Goal: Check status: Check status

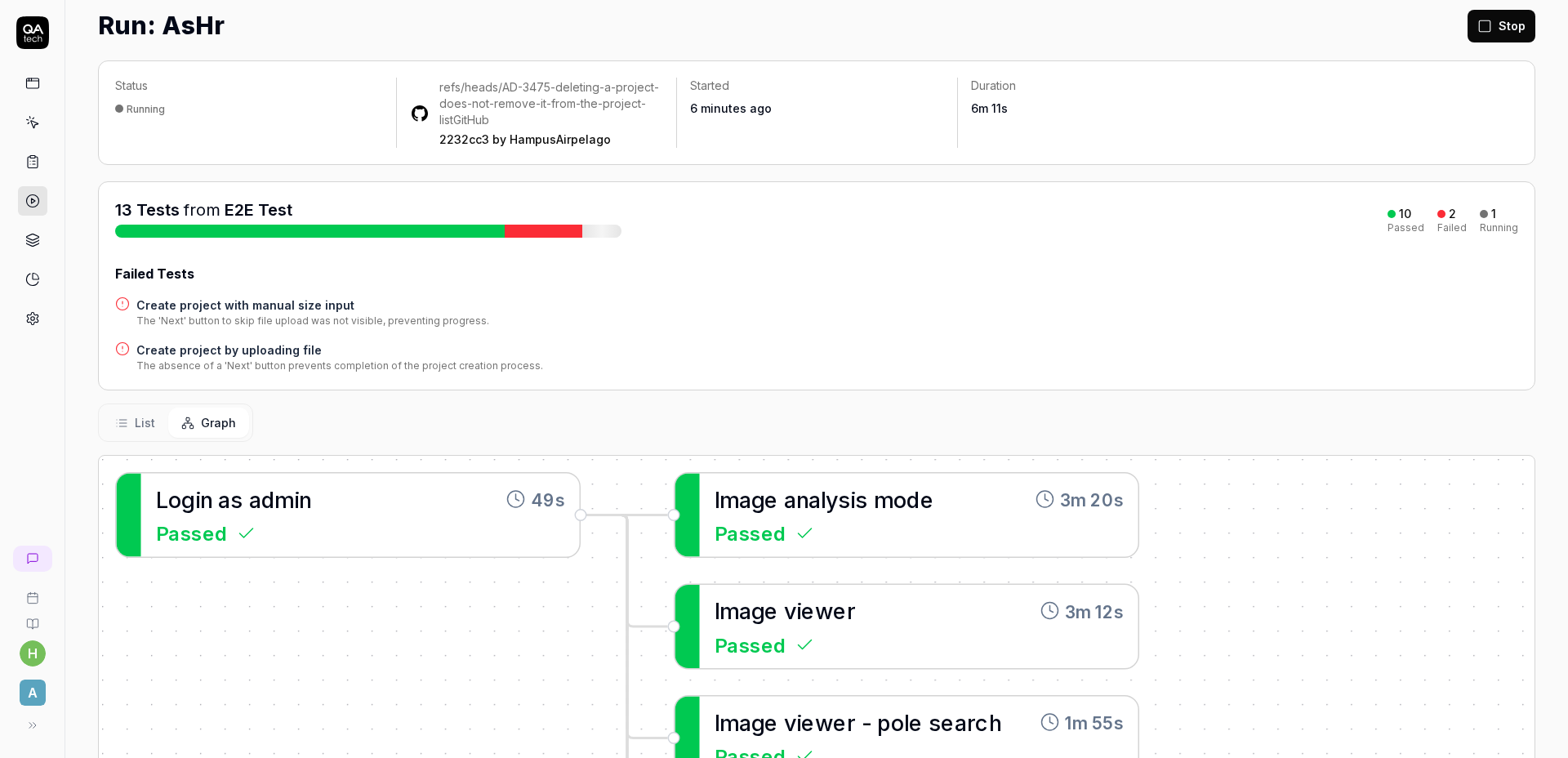
scroll to position [156, 0]
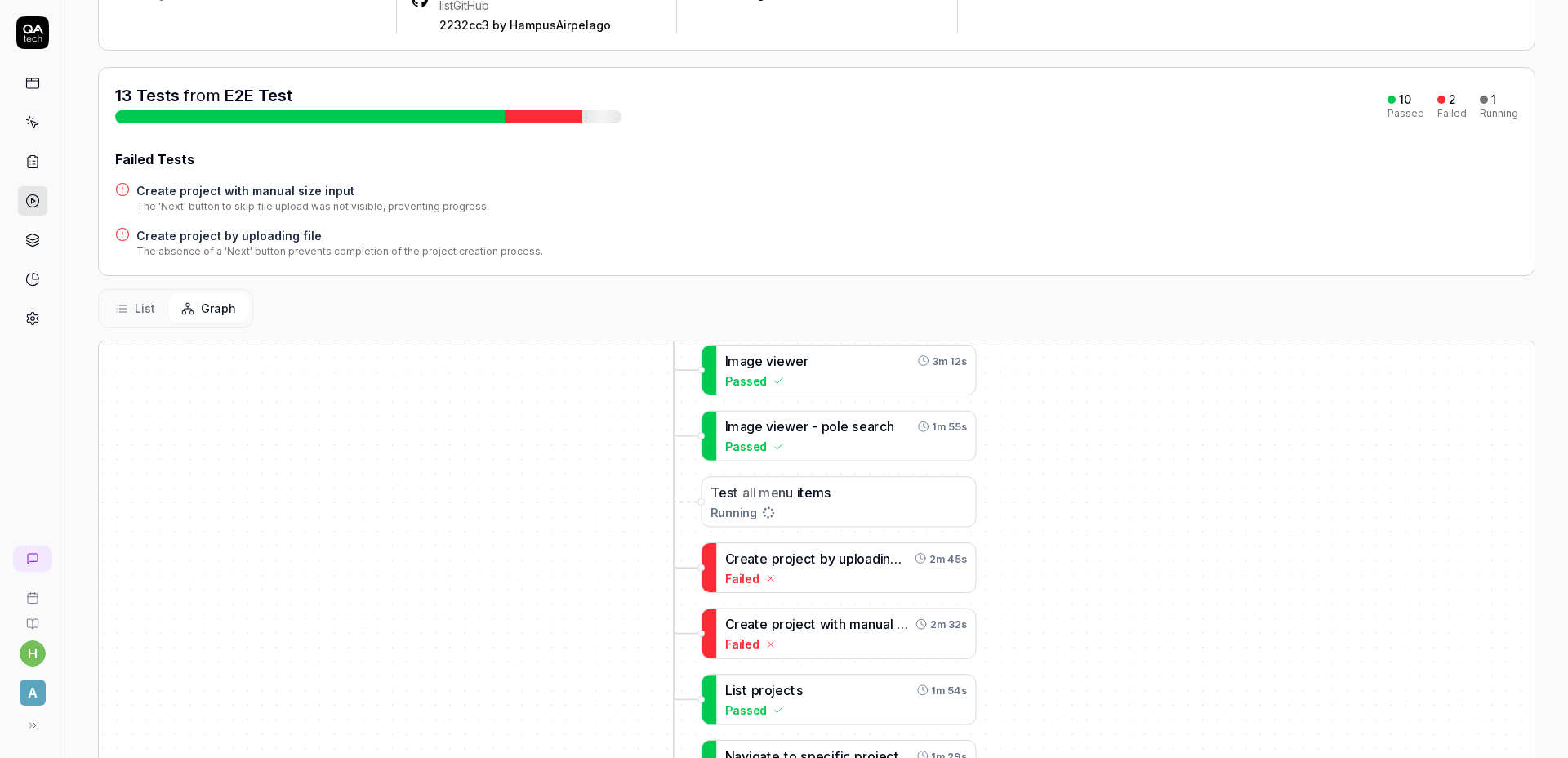
drag, startPoint x: 1360, startPoint y: 579, endPoint x: 1069, endPoint y: 377, distance: 354.2
click at [1069, 376] on div "I m a g e a n a l y s i s m o d e 3m 20s Passed L o g i n a s a d m i n 49s Pas…" at bounding box center [817, 643] width 1436 height 604
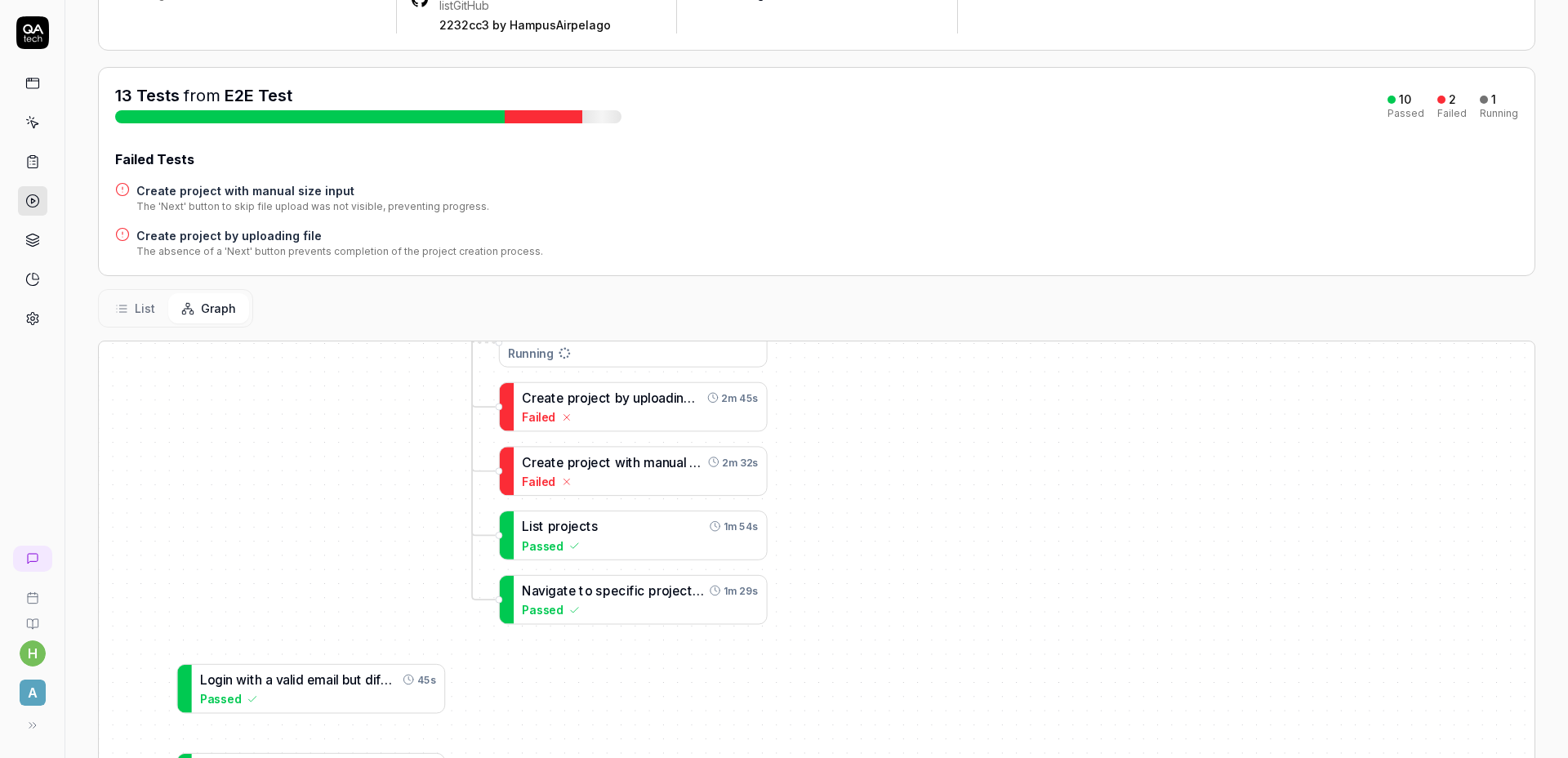
drag, startPoint x: 1117, startPoint y: 537, endPoint x: 930, endPoint y: 425, distance: 218.0
click at [957, 415] on div "I m a g e a n a l y s i s m o d e 3m 20s Passed L o g i n a s a d m i n 49s Pas…" at bounding box center [817, 643] width 1436 height 604
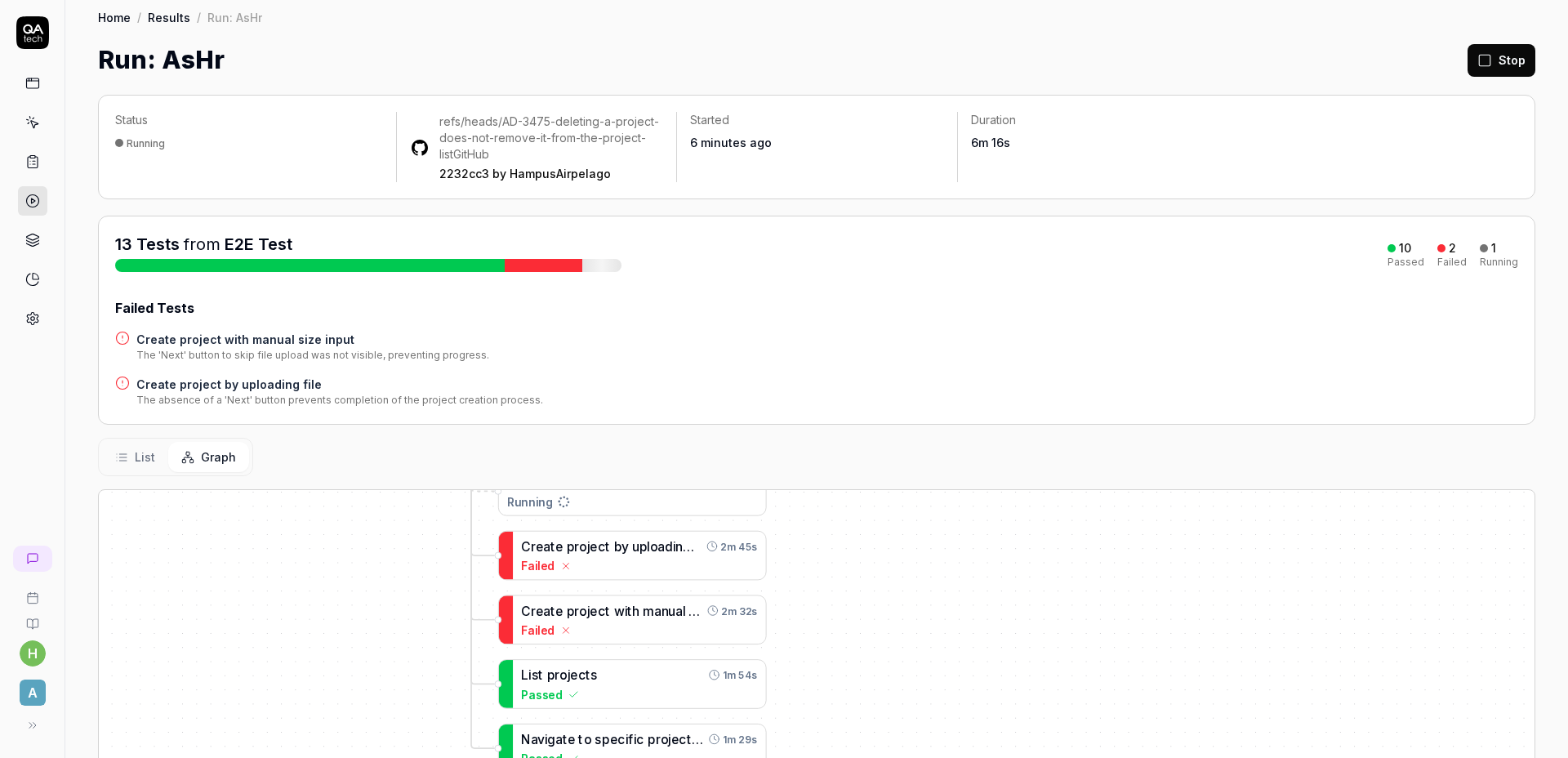
scroll to position [0, 0]
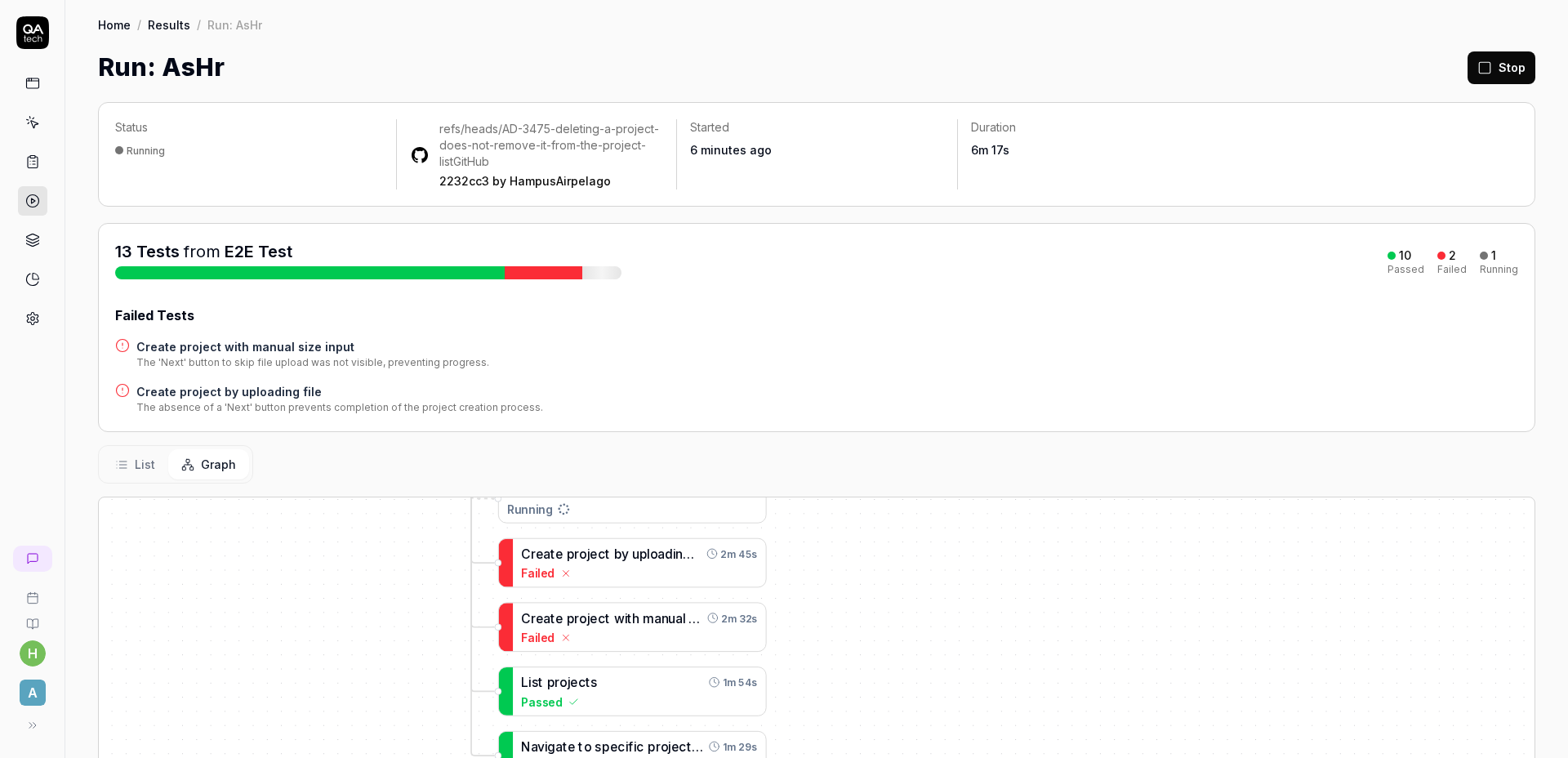
click at [843, 284] on div "13 Tests from E2E Test 10 Passed 2 Failed 1 Running Failed Tests Create project…" at bounding box center [817, 327] width 1403 height 175
click at [174, 31] on link "Results" at bounding box center [169, 25] width 43 height 17
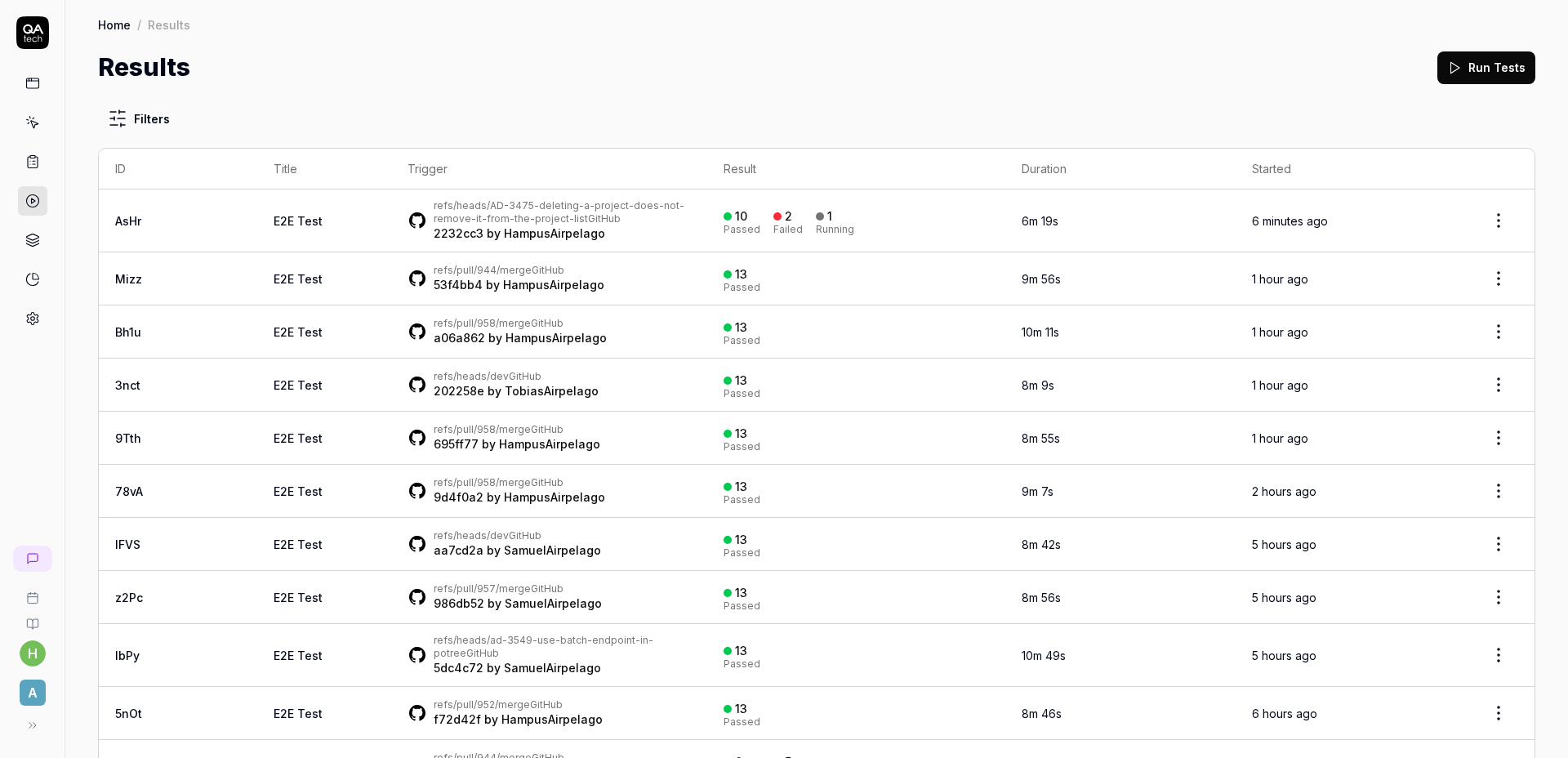
click at [546, 203] on link "refs/heads/AD-3475-deleting-a-project-does-not-remove-it-from-the-project-list" at bounding box center [559, 212] width 251 height 25
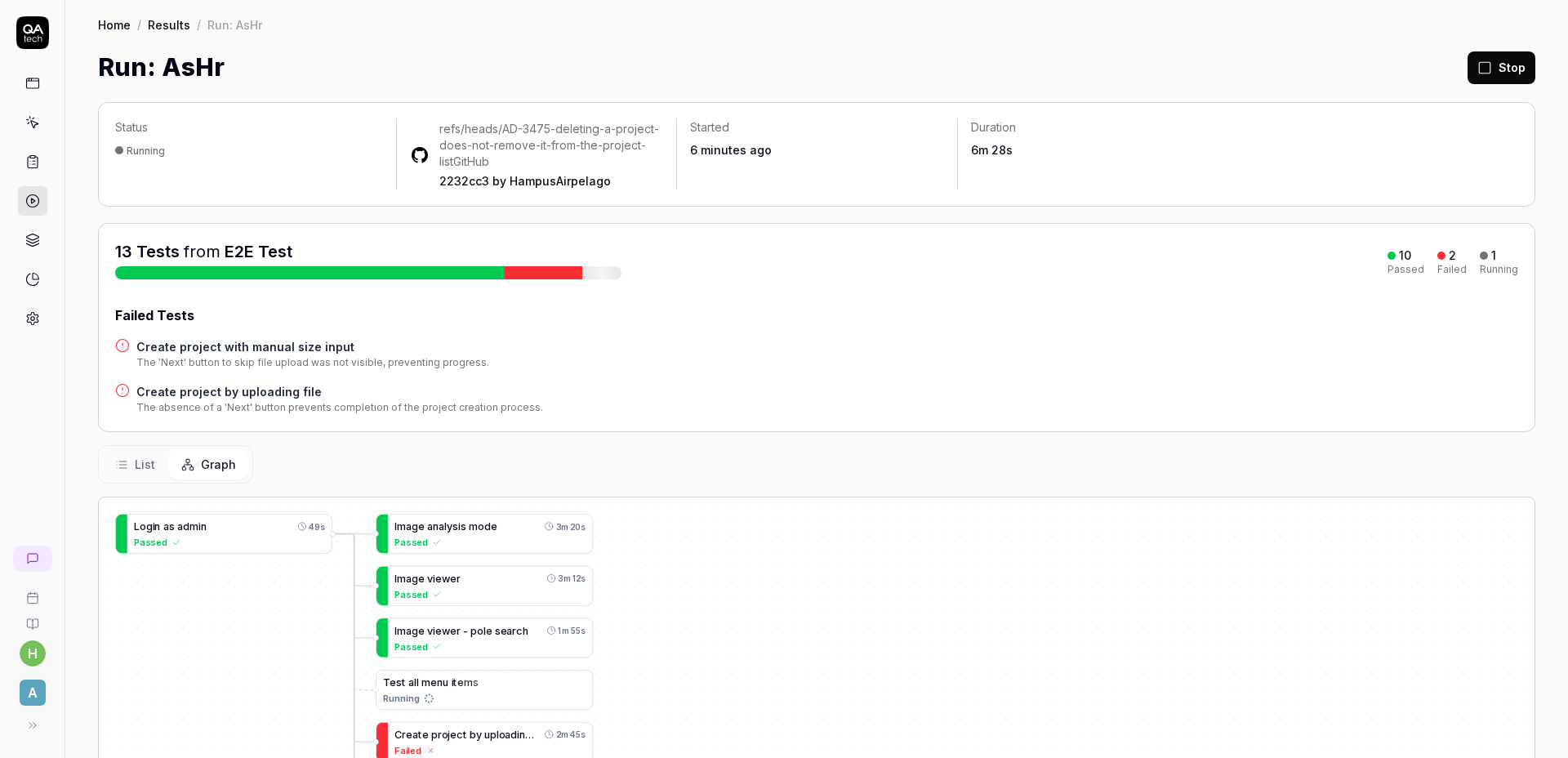
click at [901, 276] on div "13 Tests from E2E Test 10 Passed 2 Failed 1 Running" at bounding box center [817, 259] width 1403 height 39
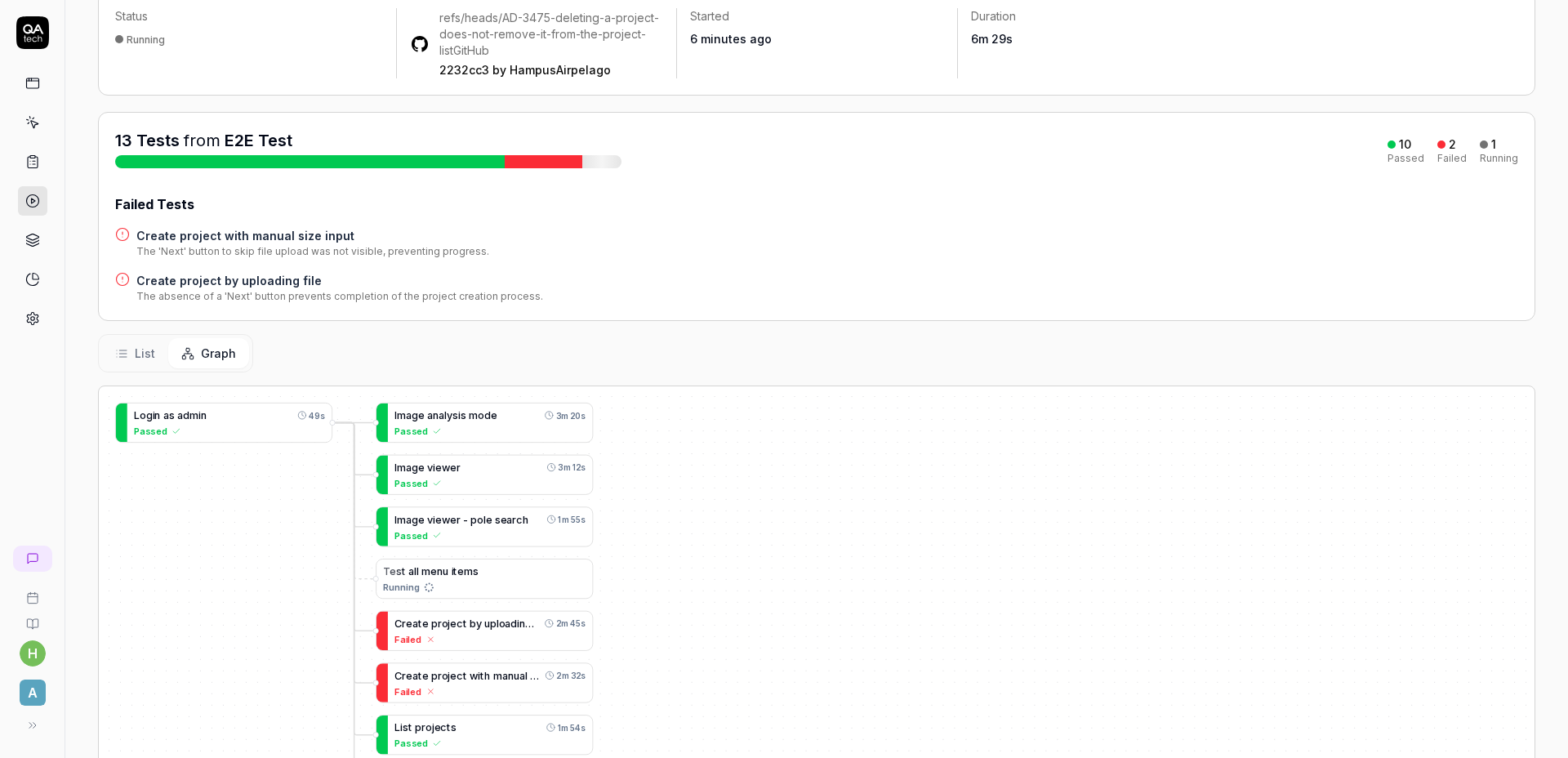
scroll to position [147, 0]
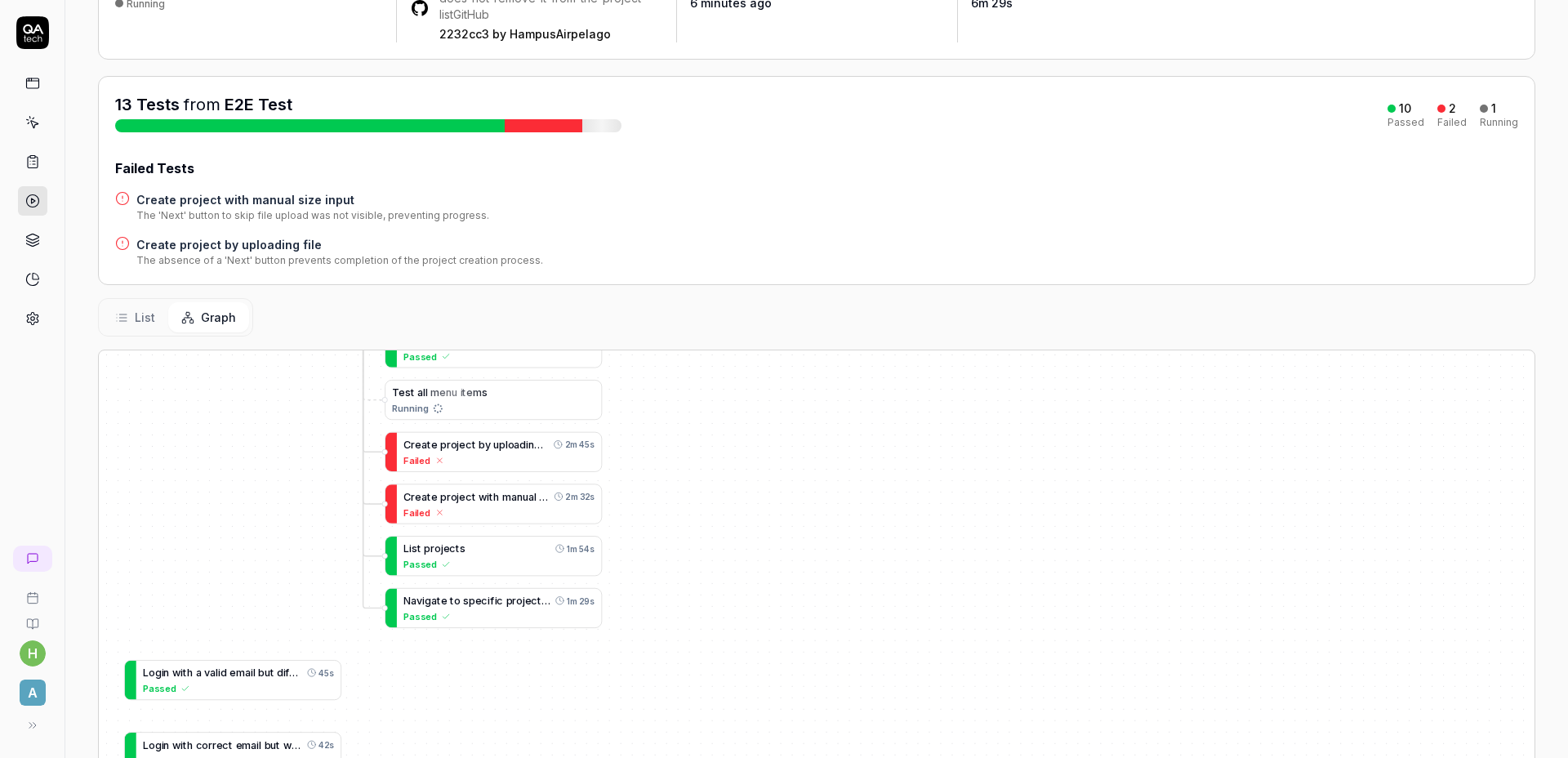
drag, startPoint x: 799, startPoint y: 495, endPoint x: 799, endPoint y: 421, distance: 74.0
click at [801, 422] on div "I m a g e a n a l y s i s m o d e 3m 20s Passed L o g i n a s a d m i n 49s Pas…" at bounding box center [817, 653] width 1436 height 604
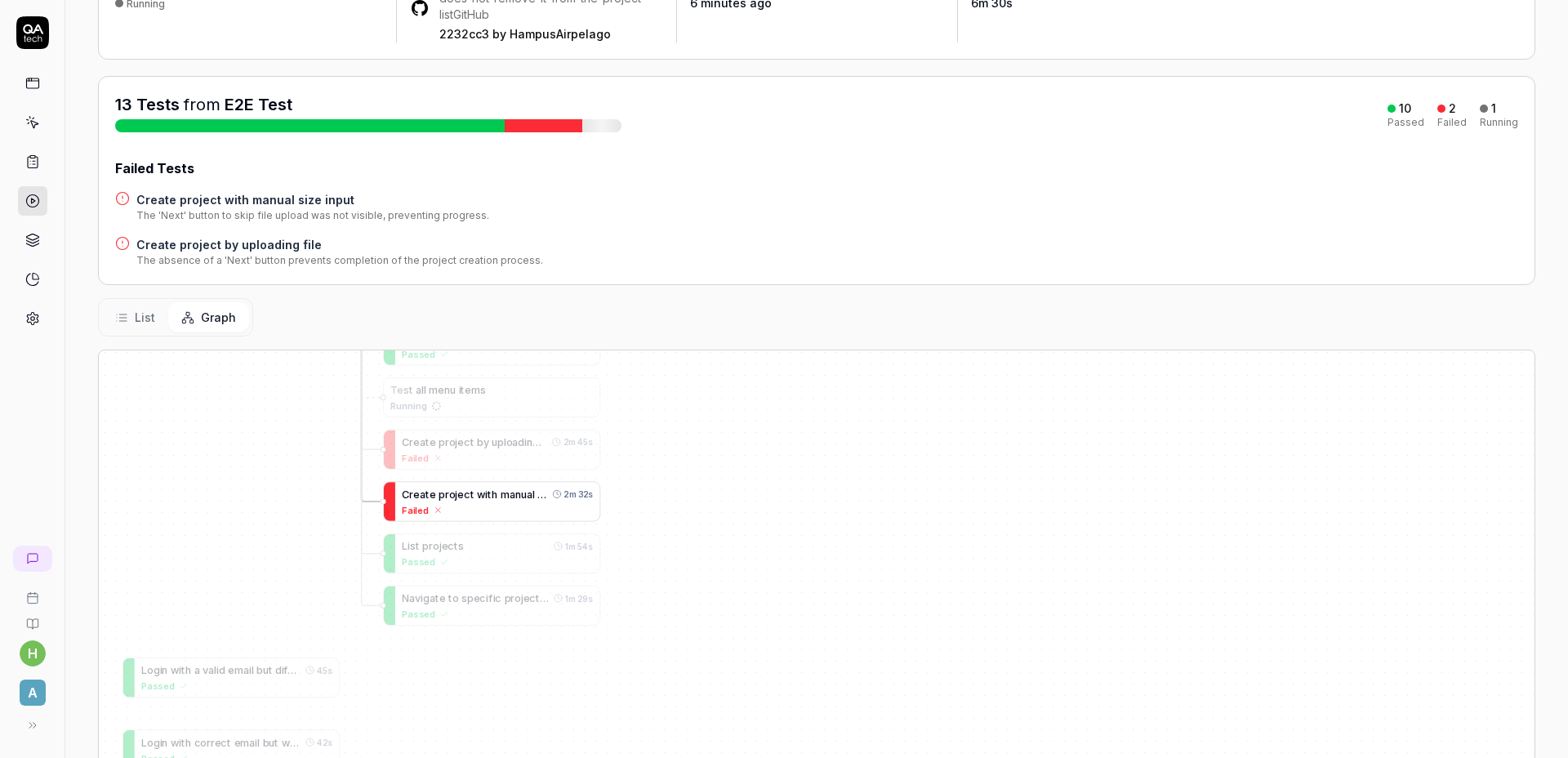
click at [497, 491] on span at bounding box center [499, 494] width 3 height 13
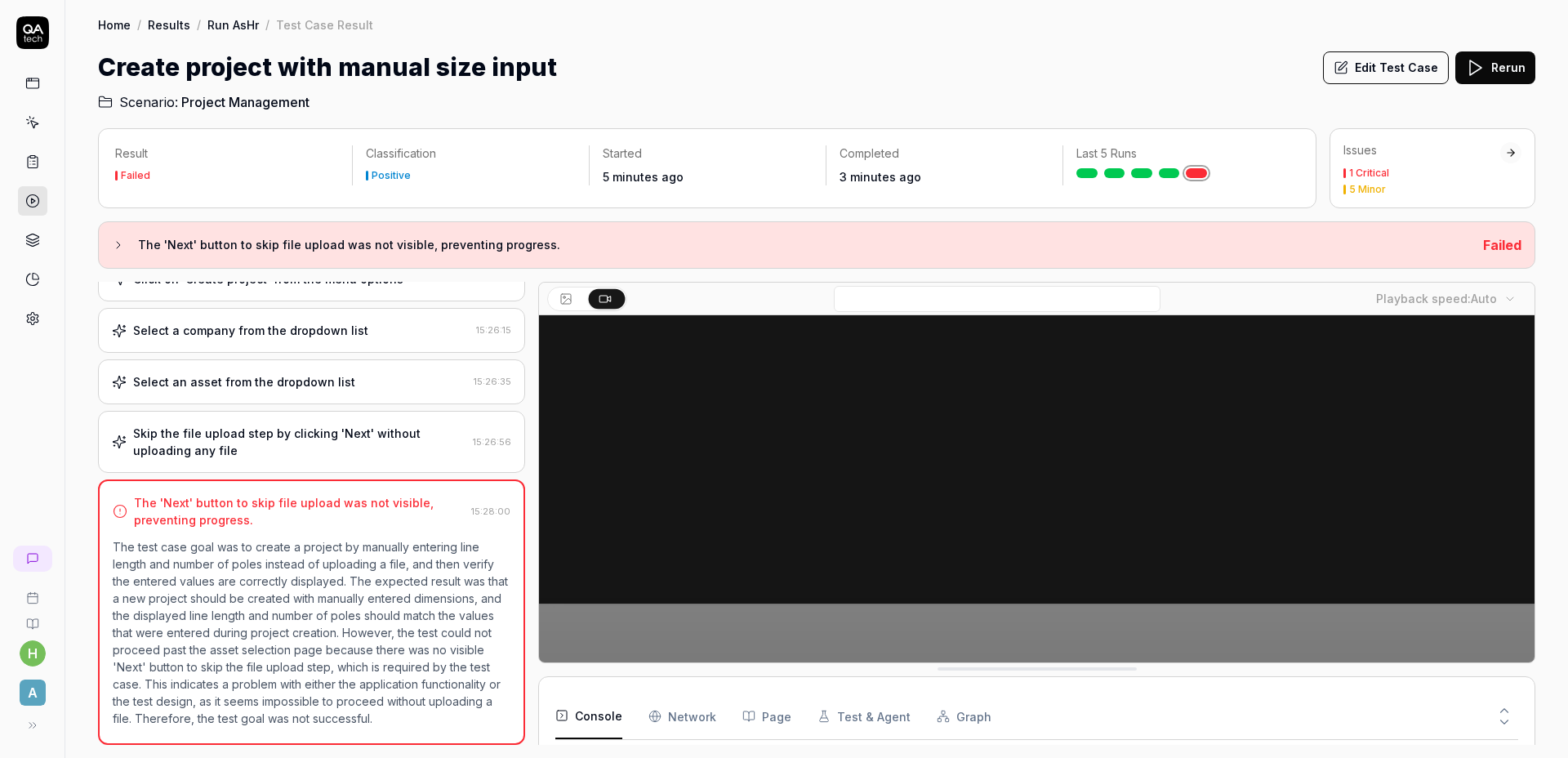
scroll to position [267, 0]
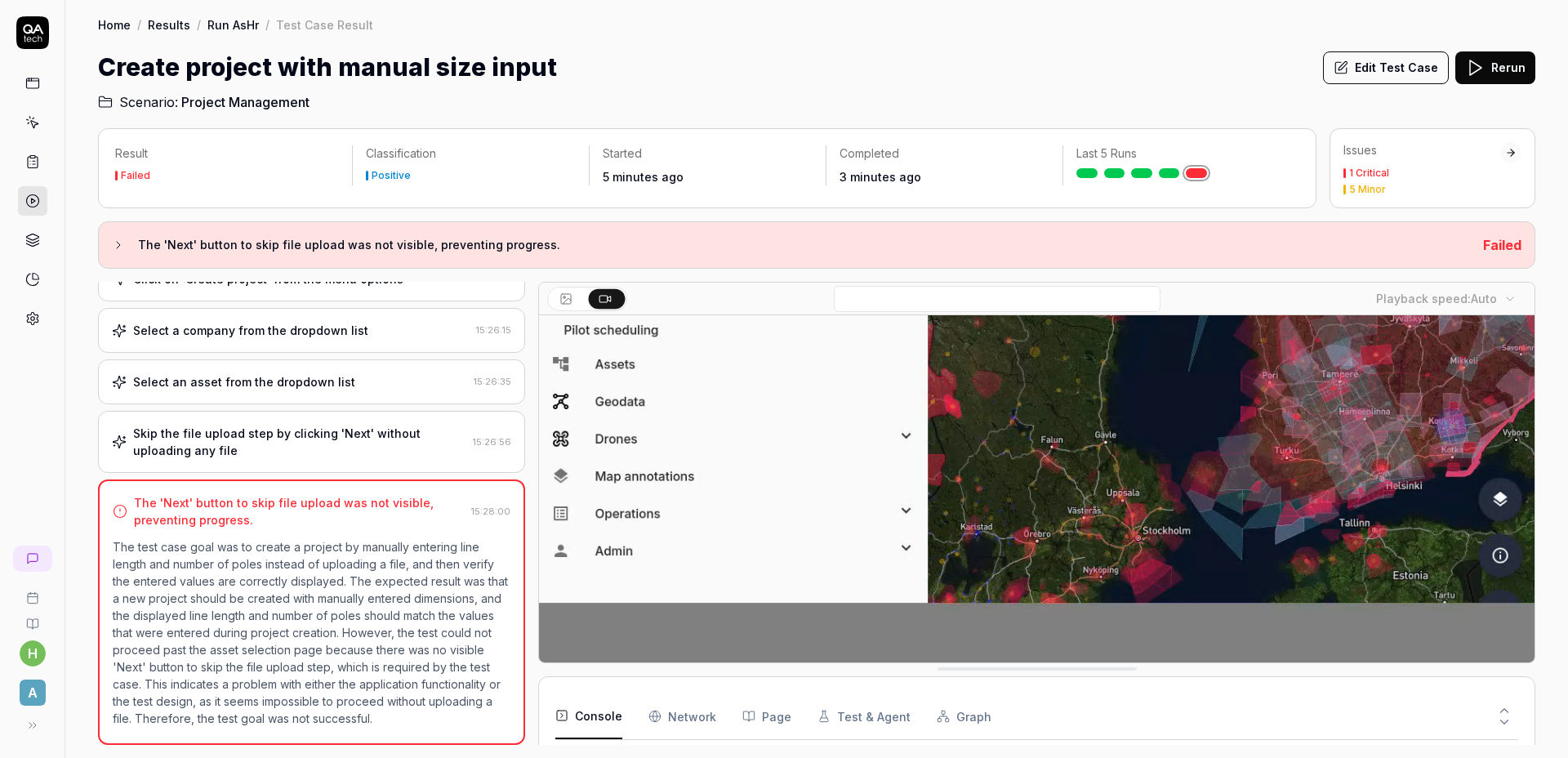
click at [884, 460] on video at bounding box center [1037, 360] width 996 height 622
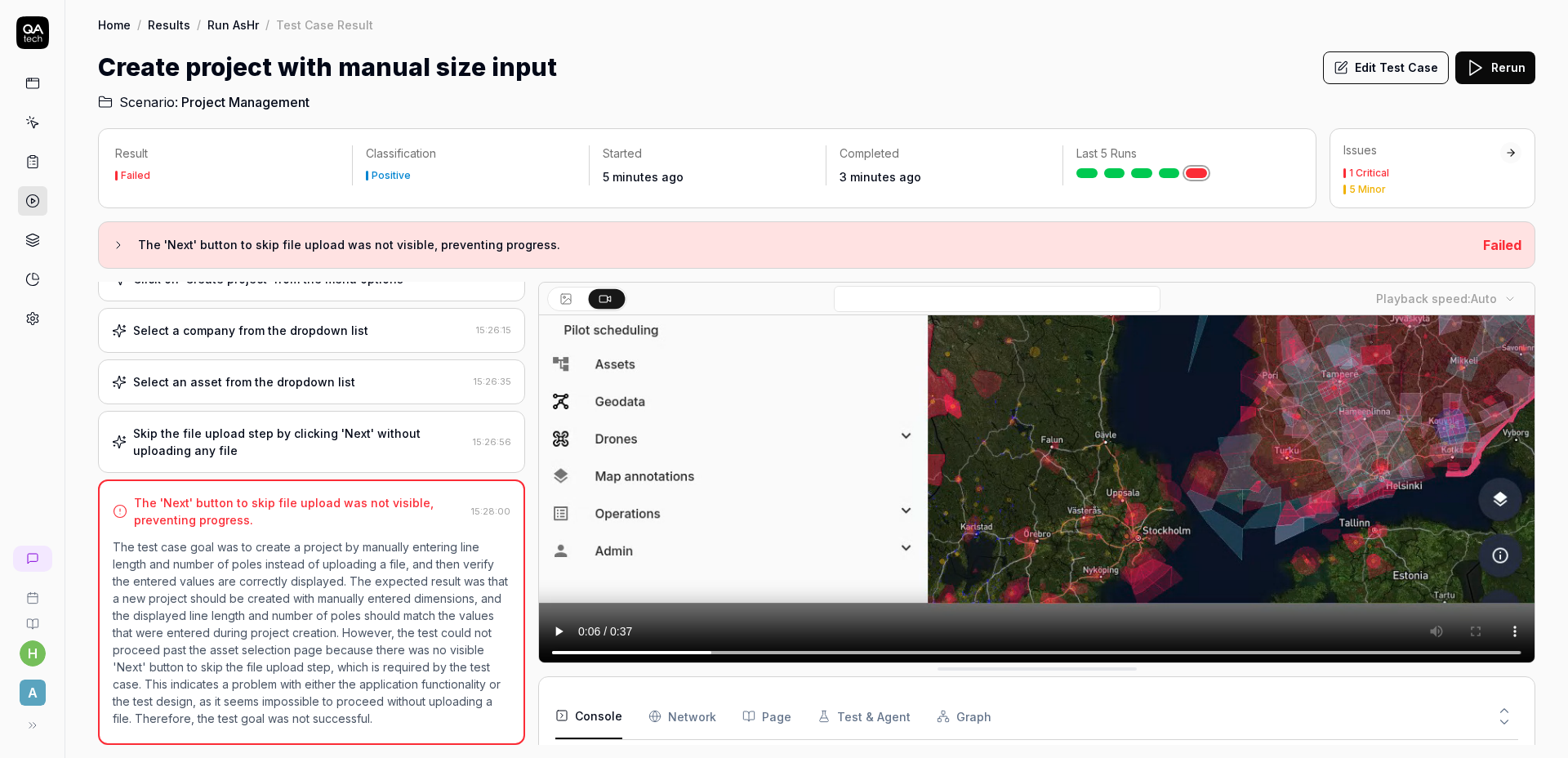
click at [1441, 643] on video at bounding box center [1037, 360] width 996 height 622
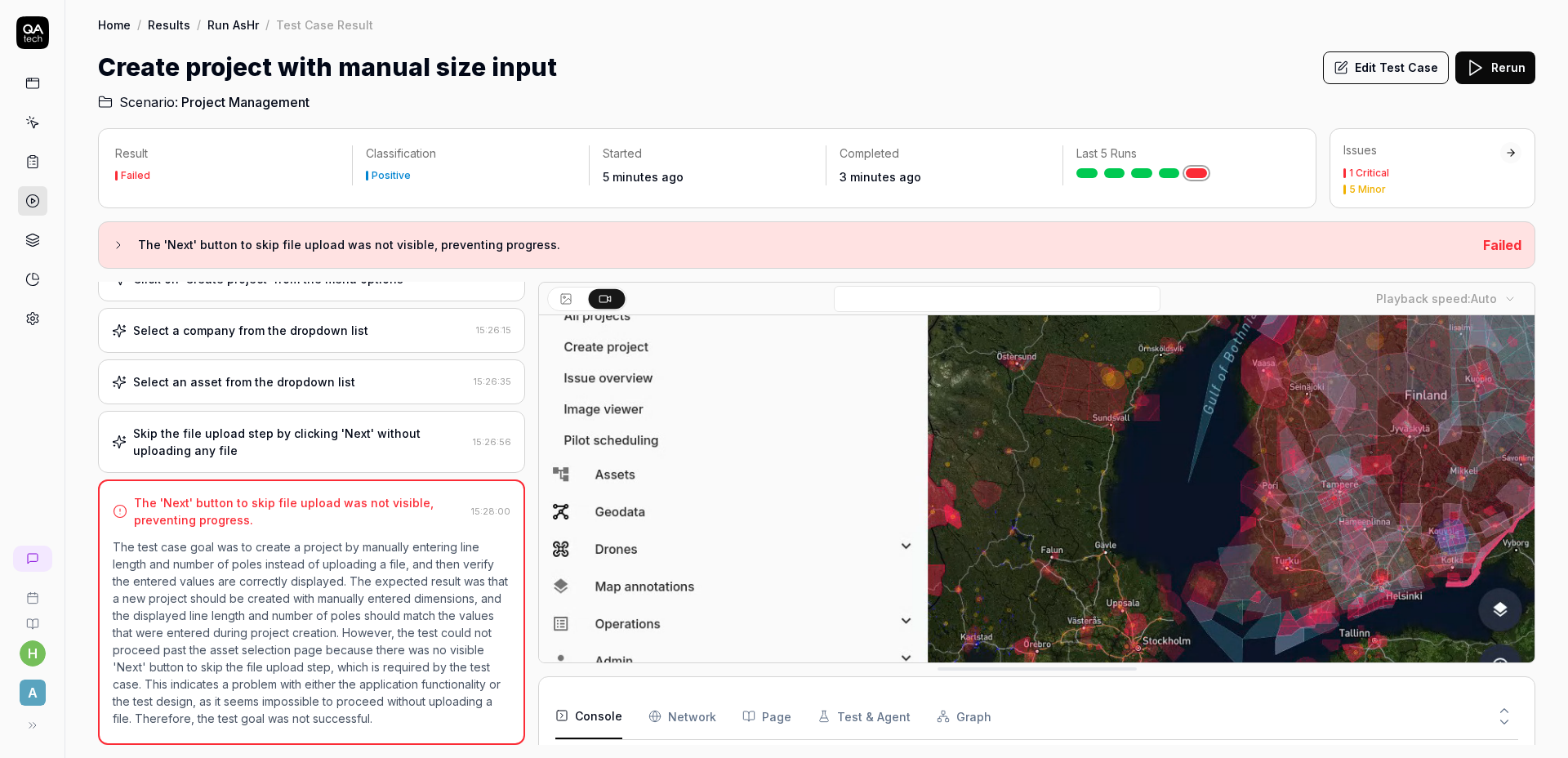
scroll to position [195, 0]
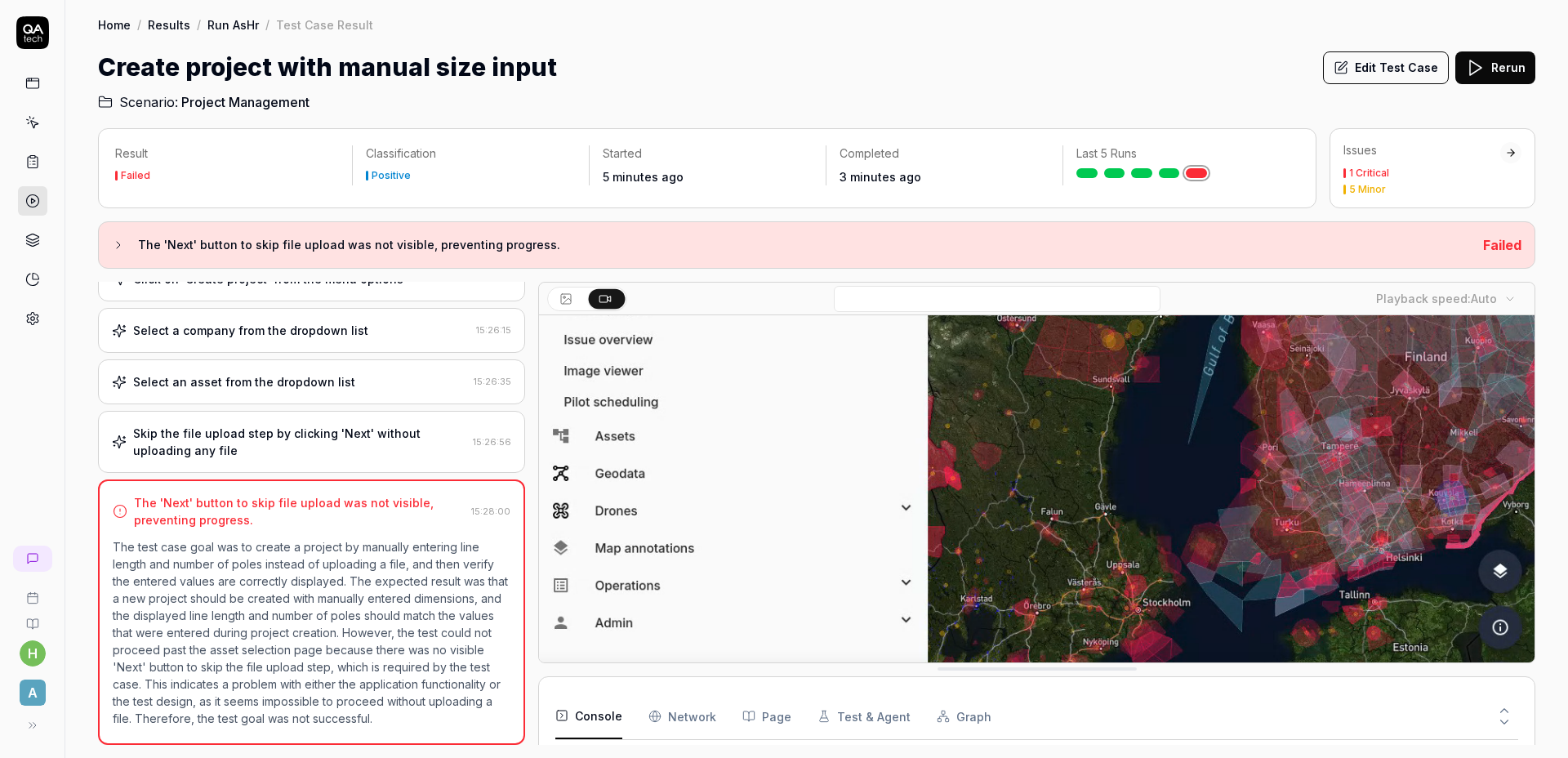
click at [1006, 468] on video at bounding box center [1037, 431] width 996 height 622
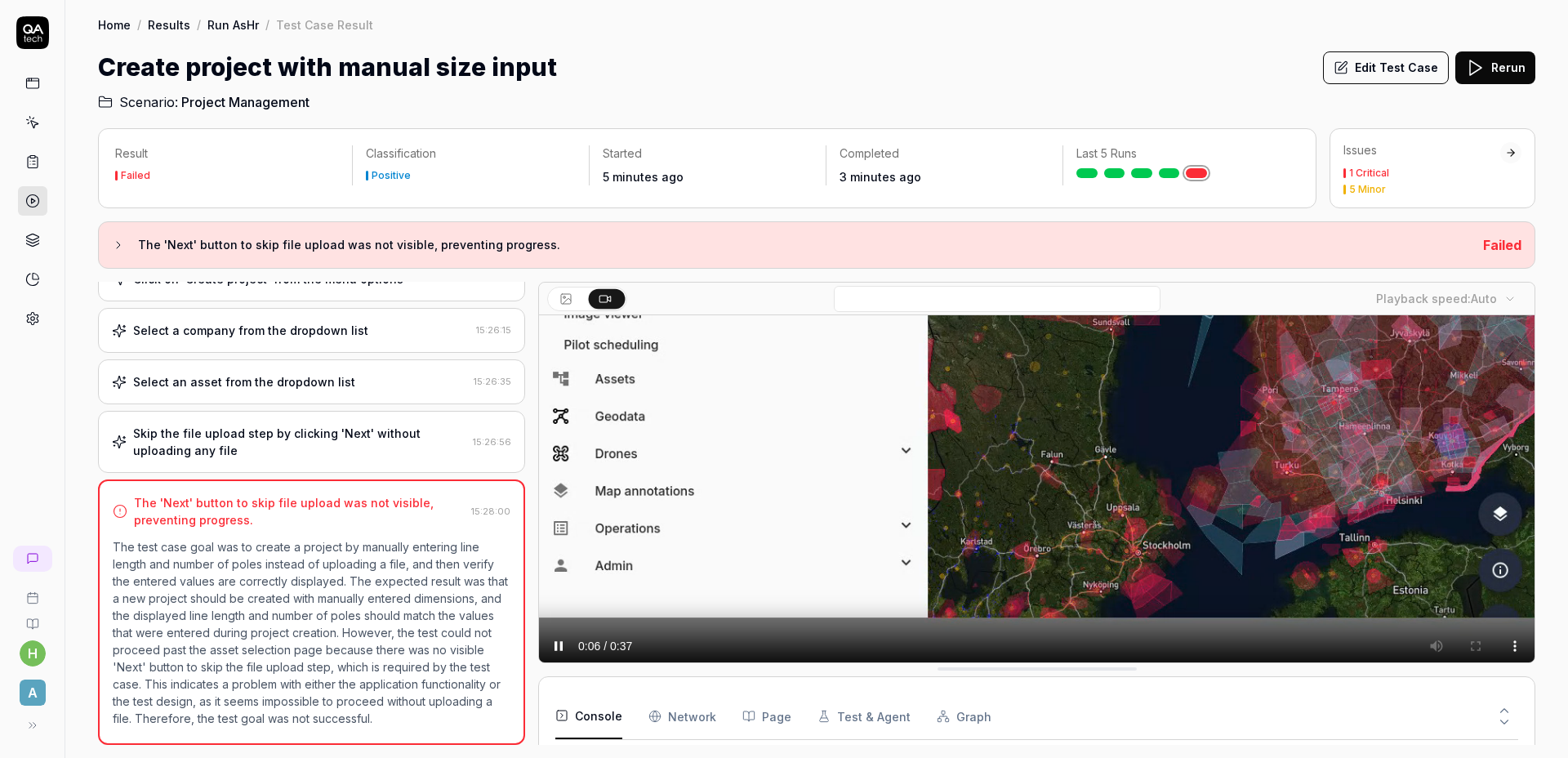
scroll to position [267, 0]
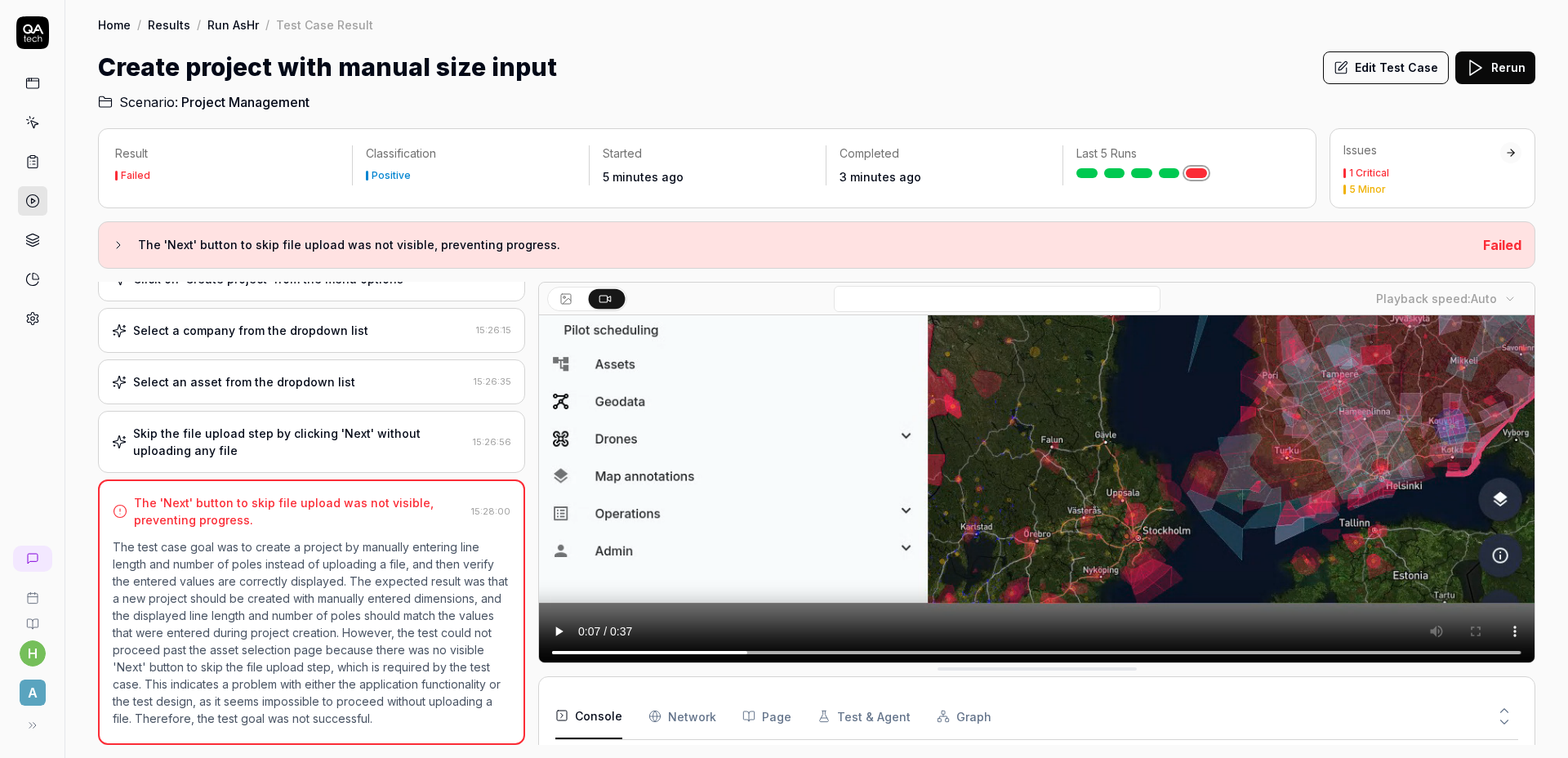
click at [1560, 475] on div "Result Failed Classification Positive Started 5 minutes ago Completed 3 minutes…" at bounding box center [817, 435] width 1503 height 646
drag, startPoint x: 1216, startPoint y: 685, endPoint x: 1383, endPoint y: 663, distance: 168.4
click at [1560, 380] on div "Result Failed Classification Positive Started 5 minutes ago Completed 3 minutes…" at bounding box center [817, 435] width 1503 height 646
click at [399, 543] on p "The test case goal was to create a project by manually entering line length and…" at bounding box center [311, 632] width 397 height 188
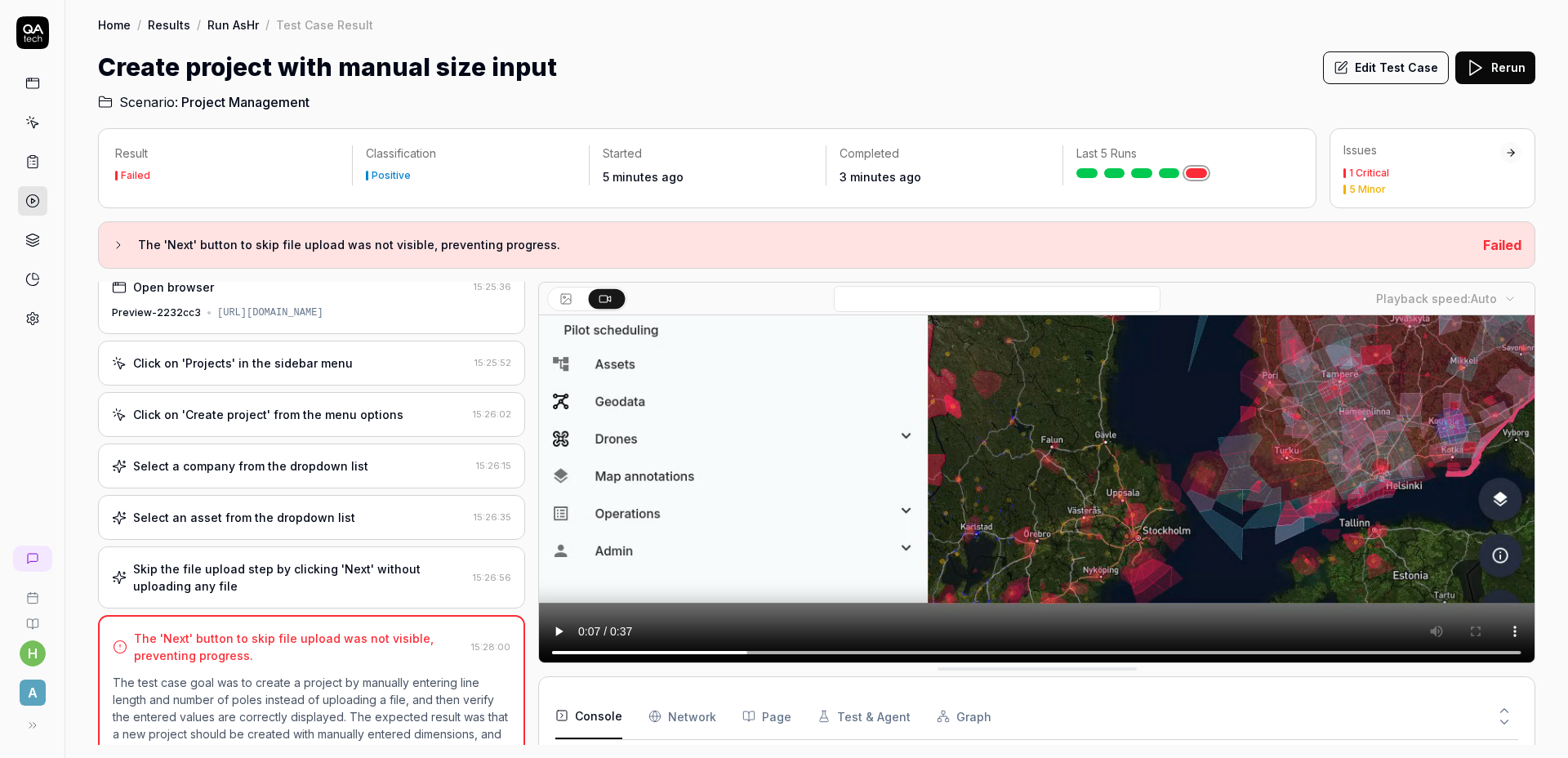
scroll to position [0, 0]
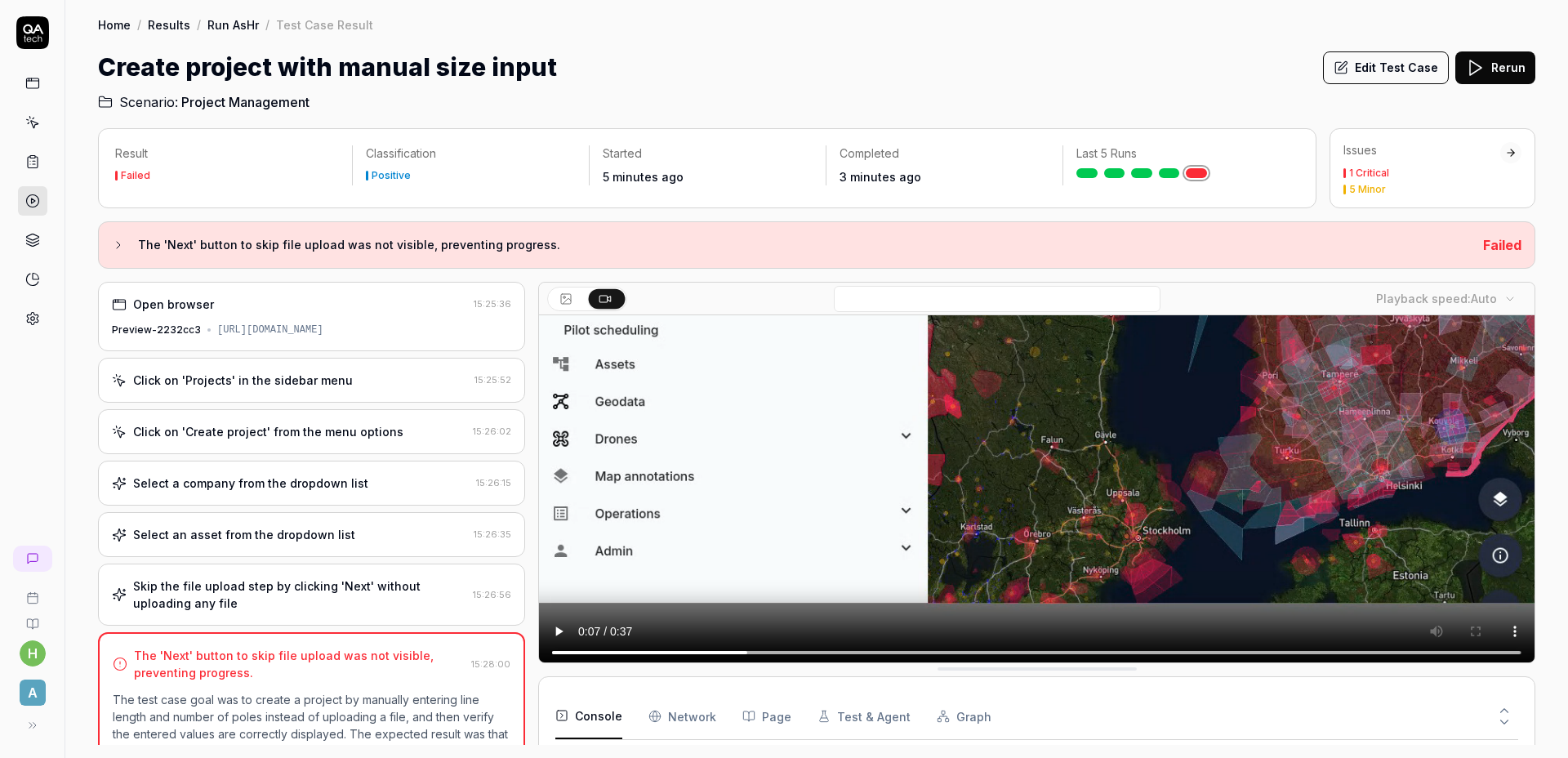
click at [1035, 79] on div "Create project with manual size input Edit Test Case Rerun" at bounding box center [817, 68] width 1437 height 37
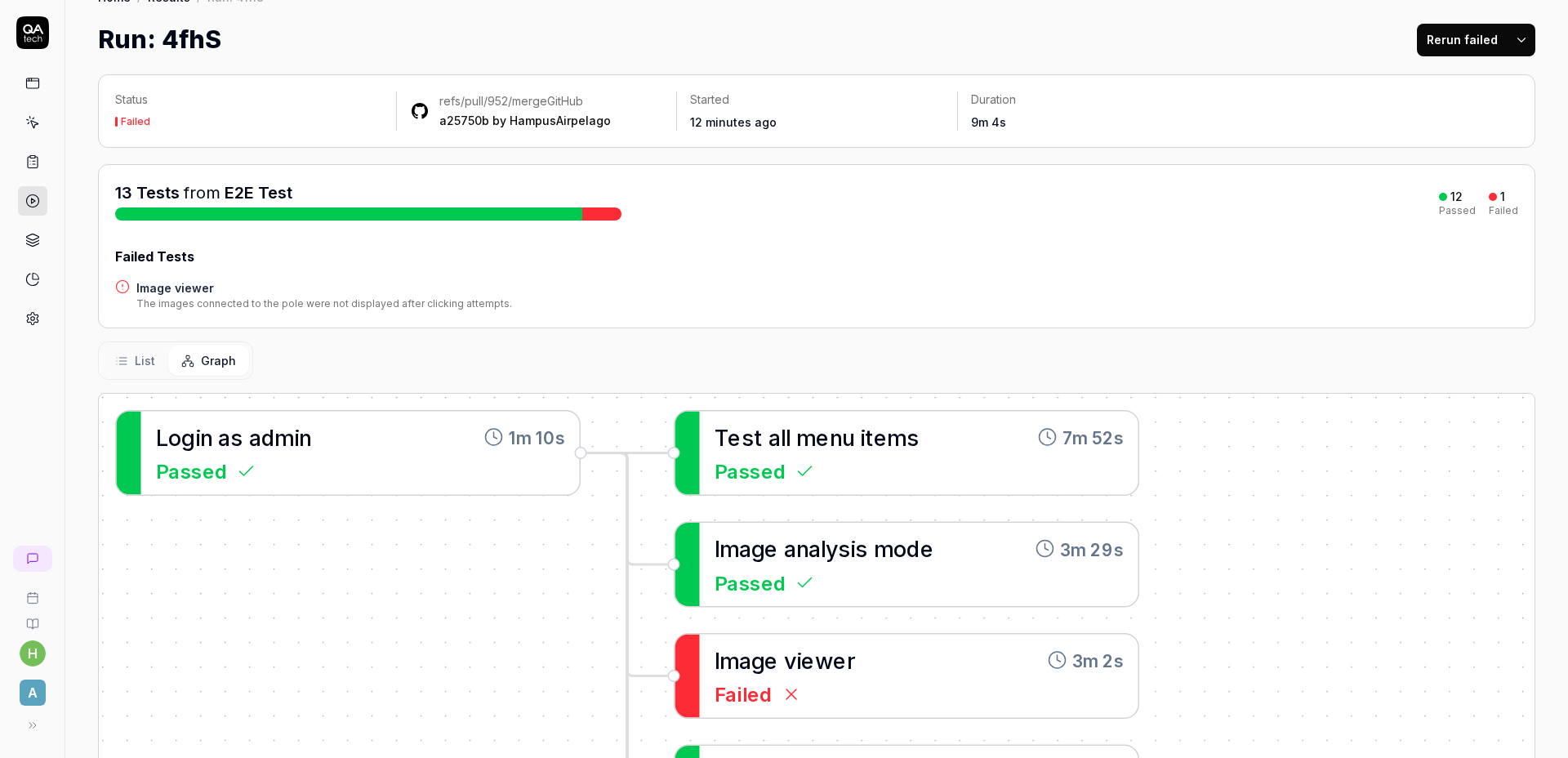
scroll to position [282, 0]
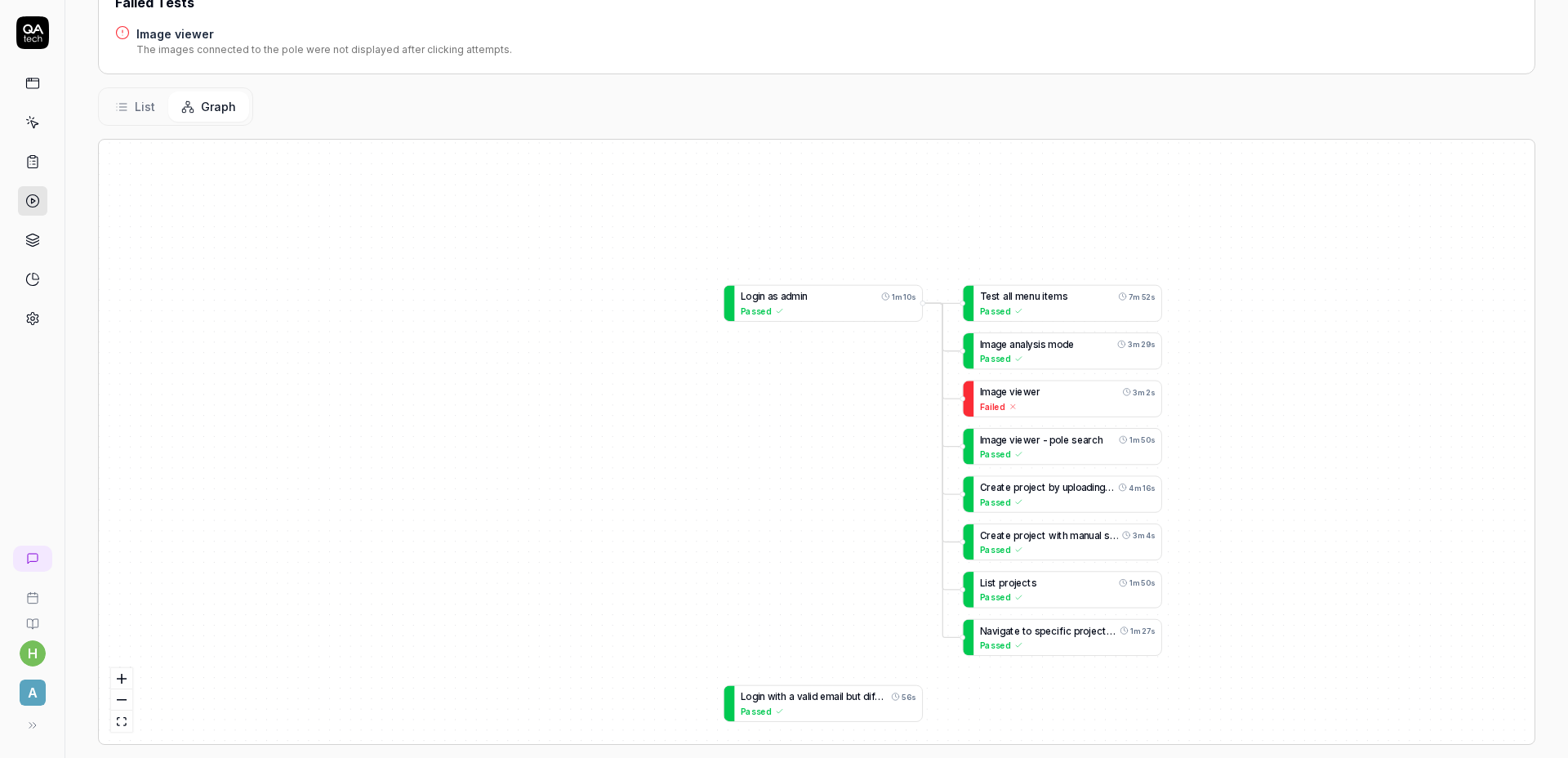
drag, startPoint x: 1320, startPoint y: 421, endPoint x: 1074, endPoint y: 372, distance: 250.8
click at [1163, 388] on div "T e s t a l l m e n u i t e m s 7m 52s Passed L o g i n a s a d m i n 1m 10s Pa…" at bounding box center [817, 442] width 1436 height 604
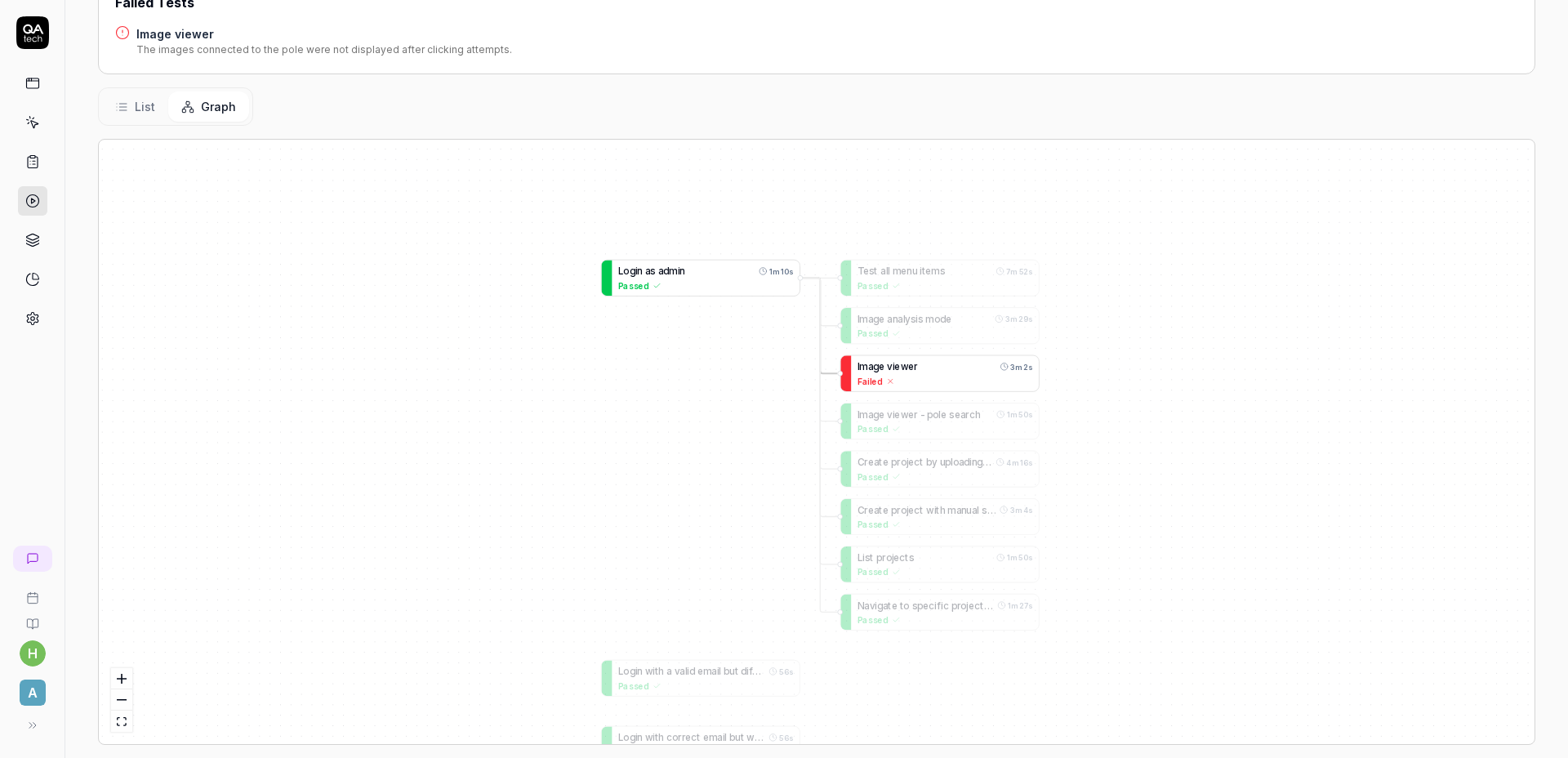
click at [873, 357] on div "I m a g e v i e w e r 3m 2s Failed" at bounding box center [945, 373] width 187 height 36
click at [898, 363] on span "e" at bounding box center [898, 366] width 6 height 11
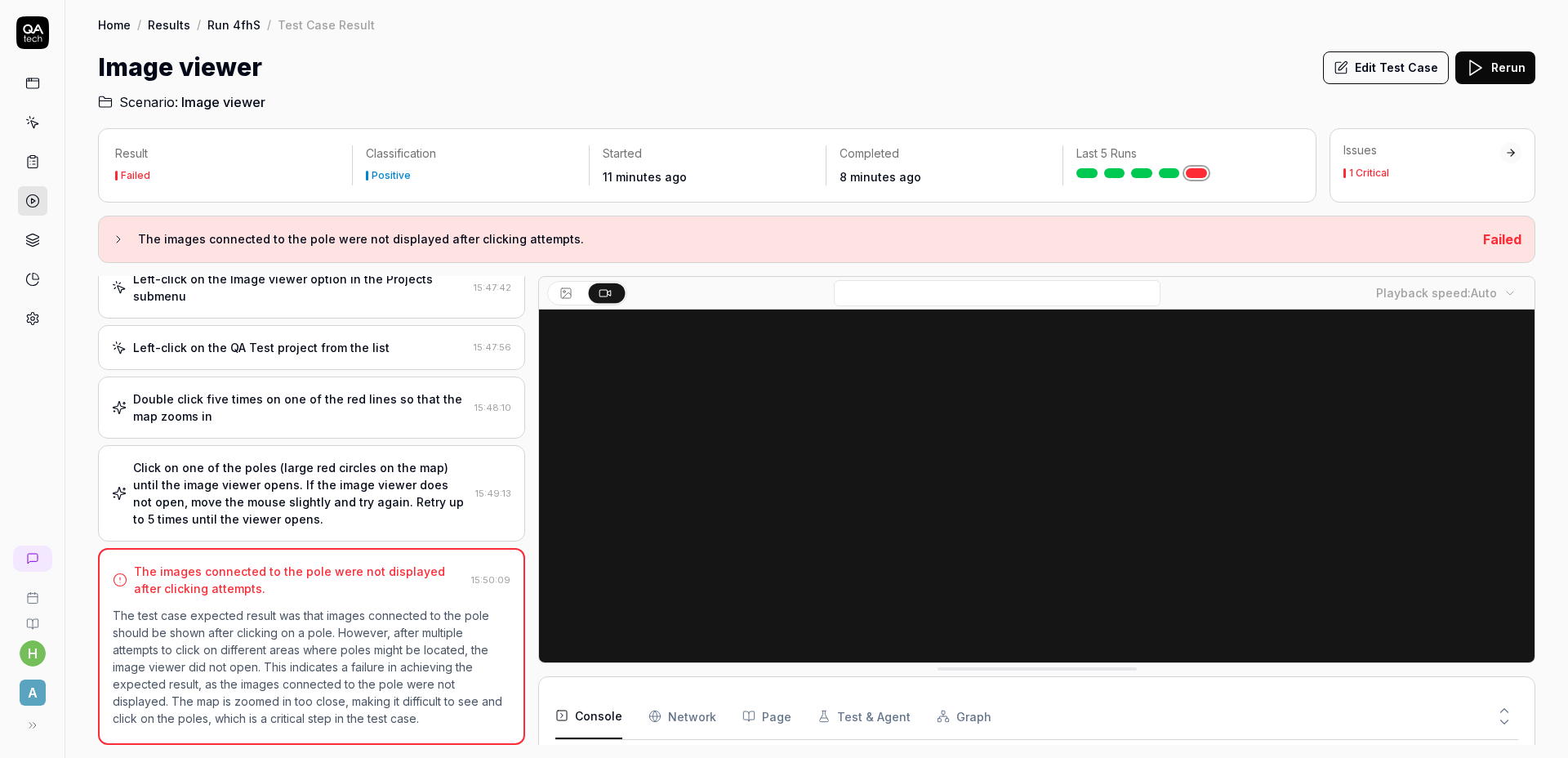
scroll to position [247, 0]
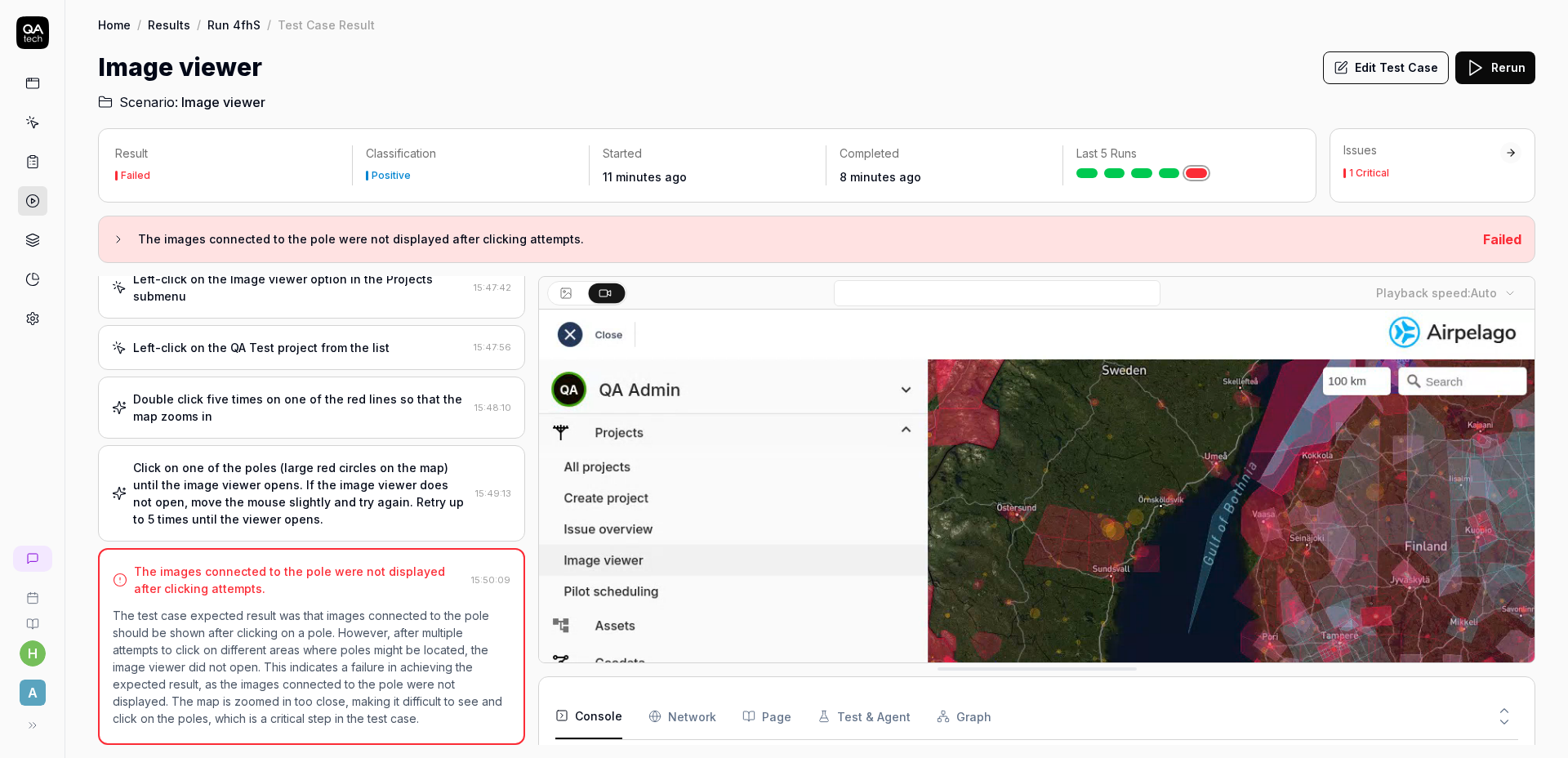
click at [419, 78] on div "Image viewer Edit Test Case Rerun" at bounding box center [817, 68] width 1437 height 37
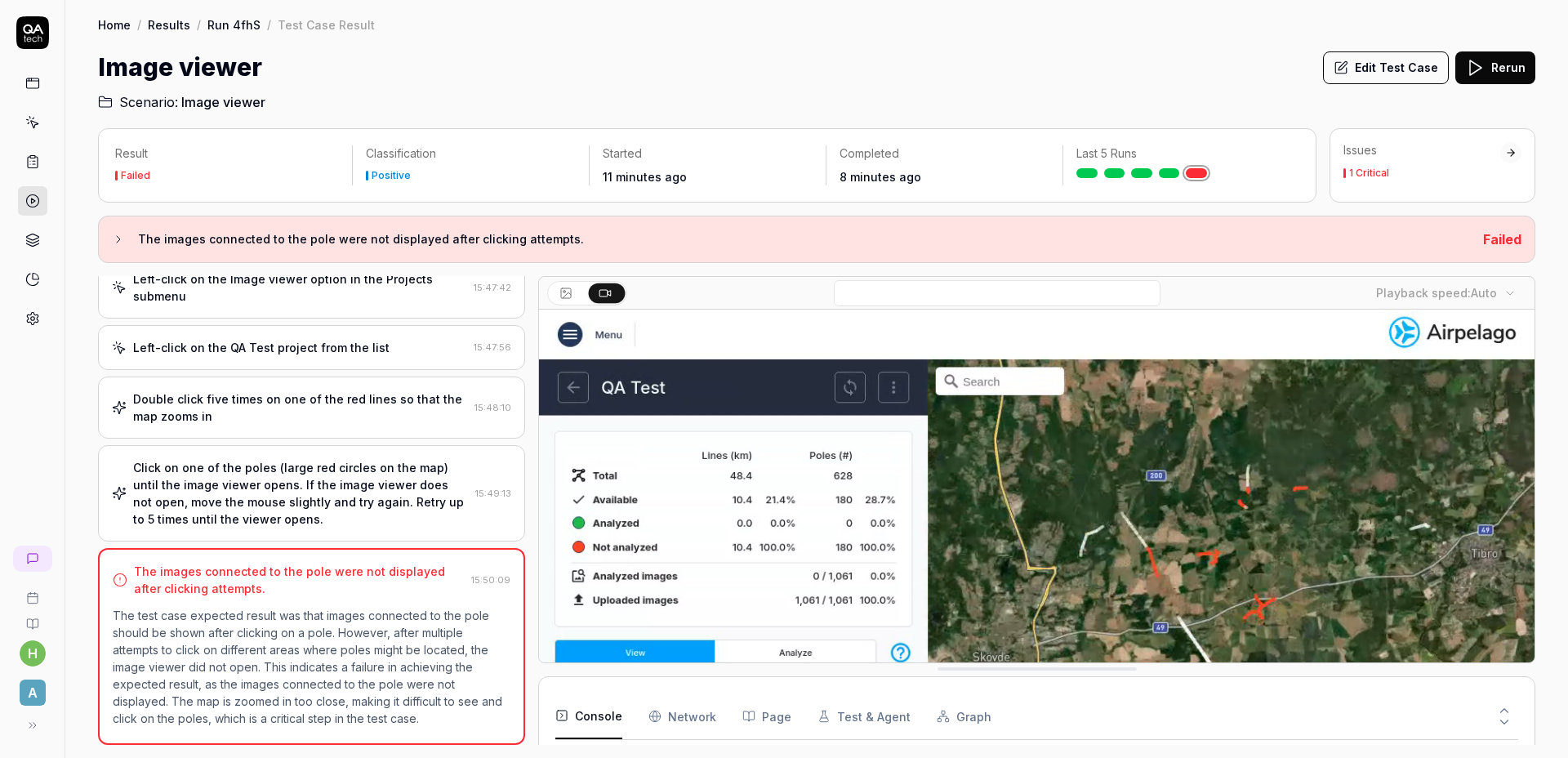
click at [153, 28] on link "Results" at bounding box center [169, 25] width 43 height 17
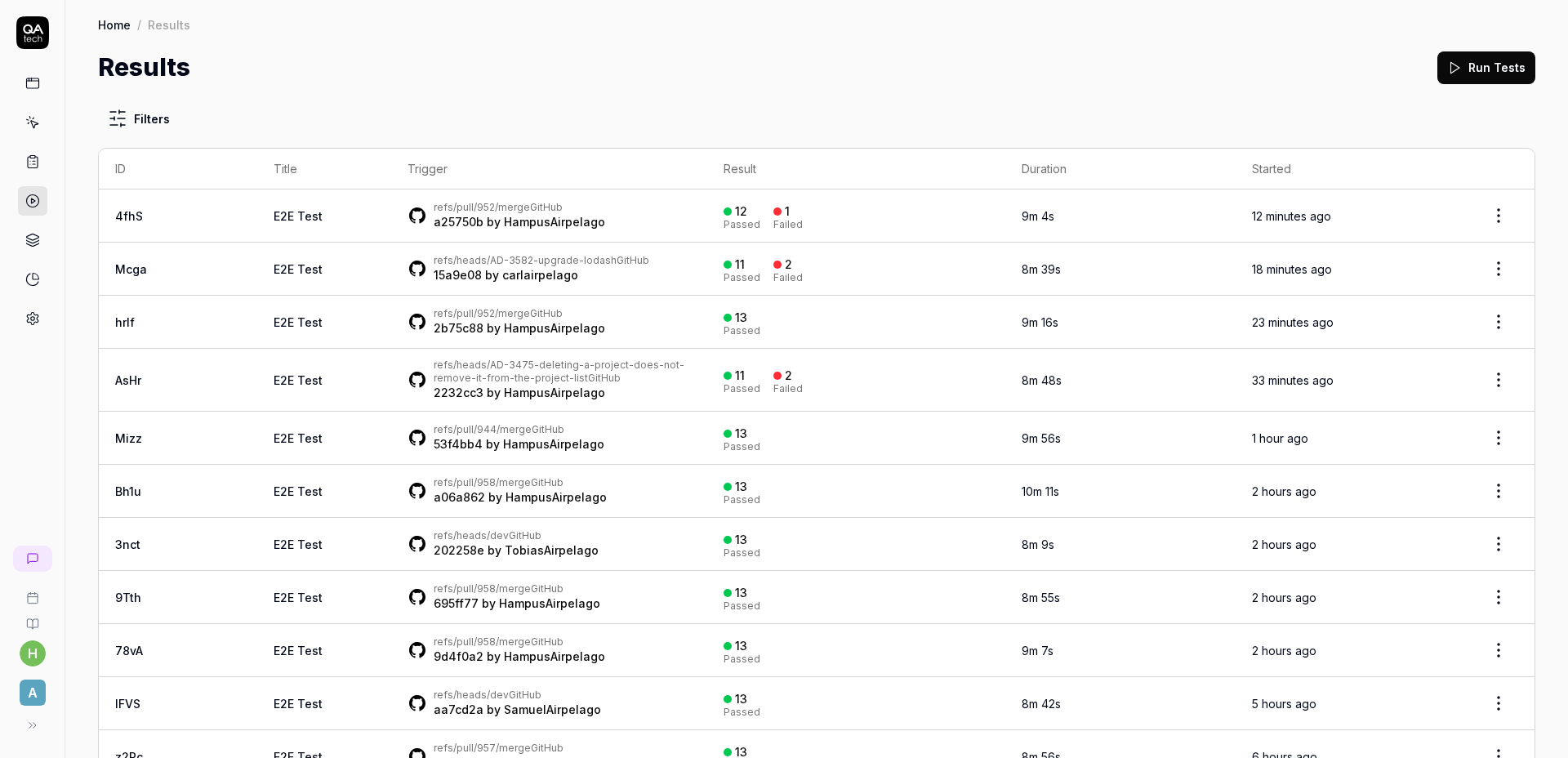
click at [402, 51] on div "Results Run Tests" at bounding box center [817, 68] width 1437 height 37
click at [506, 67] on div "Results Run Tests" at bounding box center [817, 68] width 1437 height 37
